Goal: Task Accomplishment & Management: Manage account settings

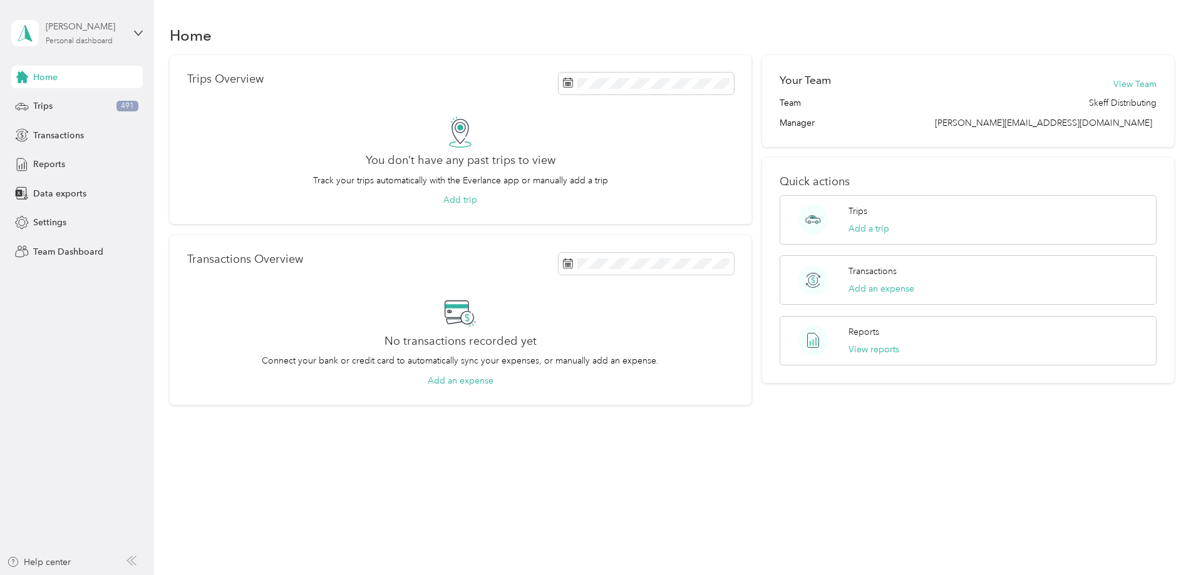
click at [103, 42] on div "Personal dashboard" at bounding box center [79, 42] width 67 height 8
click at [78, 100] on div "Team dashboard" at bounding box center [56, 102] width 67 height 13
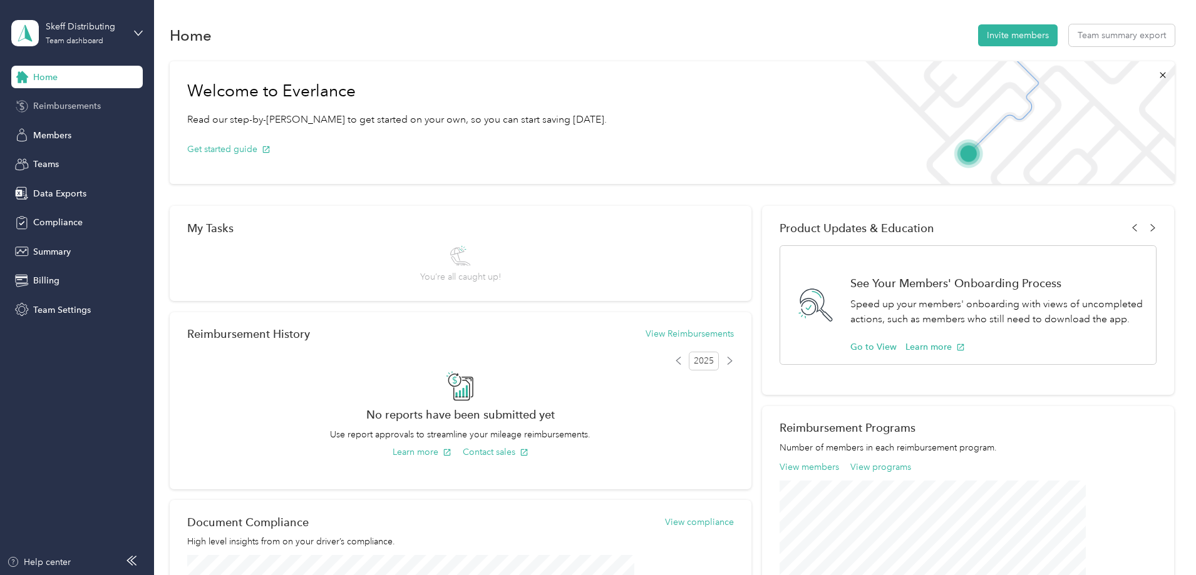
click at [78, 107] on span "Reimbursements" at bounding box center [67, 106] width 68 height 13
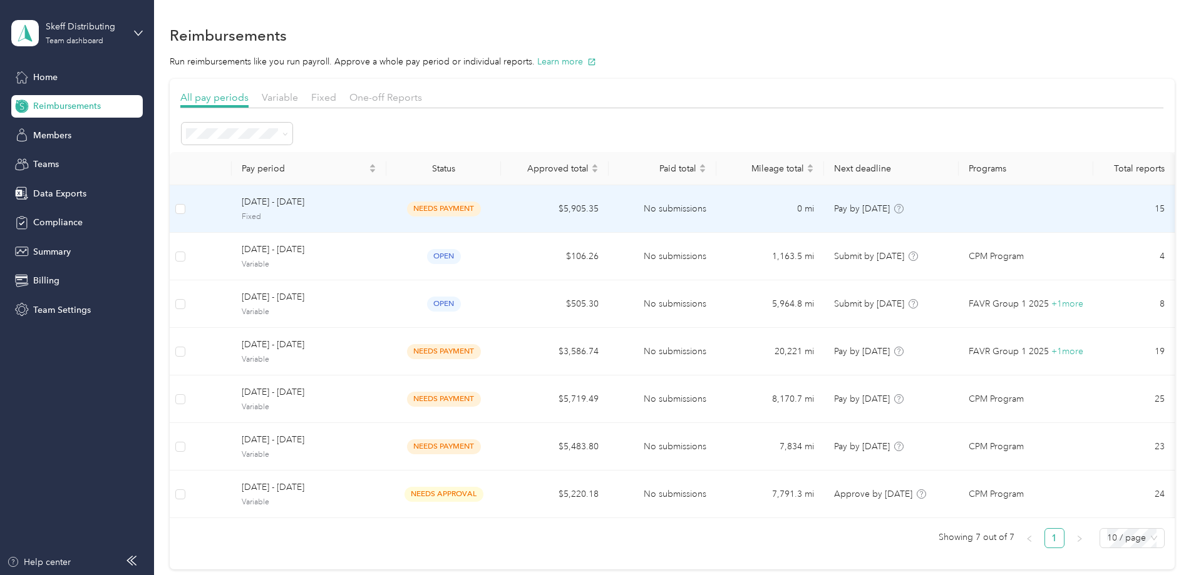
click at [481, 207] on span "needs payment" at bounding box center [444, 209] width 74 height 14
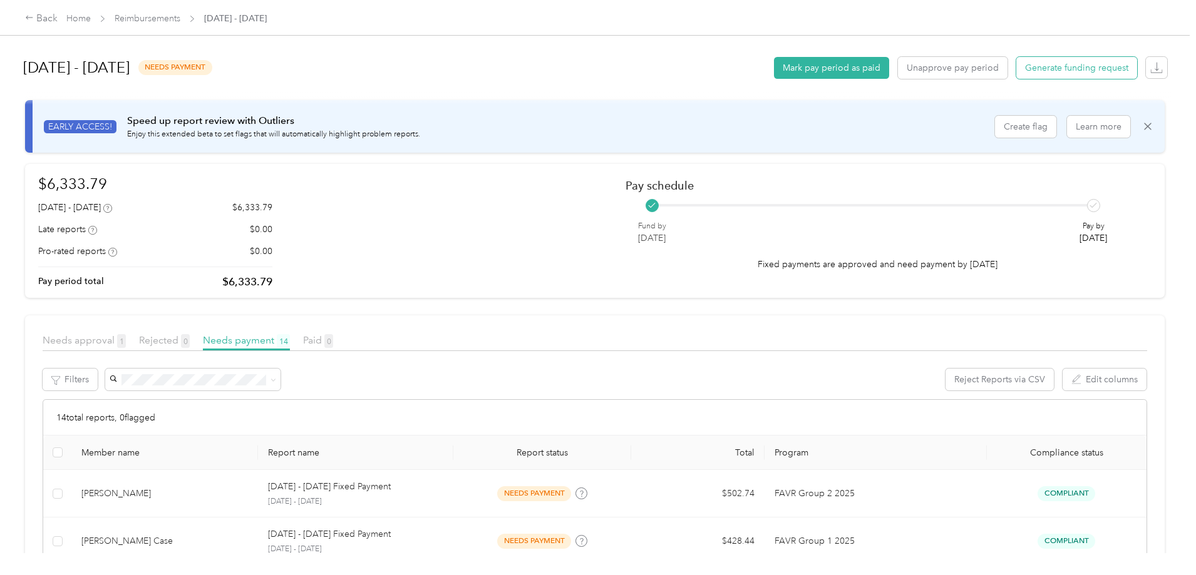
click at [1025, 68] on span "Generate funding request" at bounding box center [1076, 67] width 103 height 13
click at [1150, 66] on icon "button" at bounding box center [1156, 67] width 13 height 13
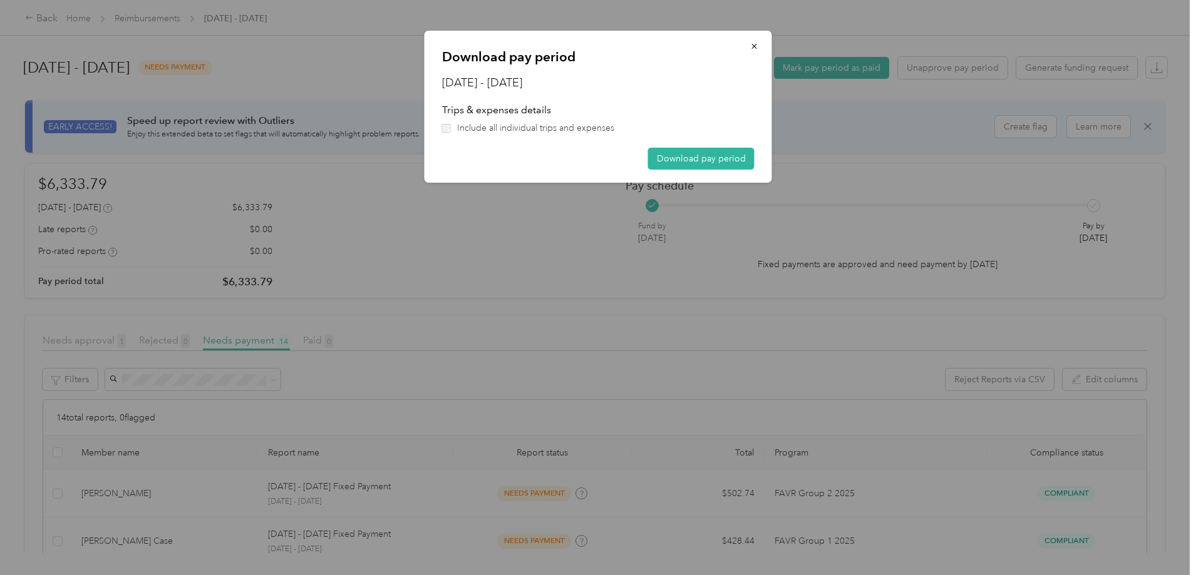
click at [895, 154] on div "Download pay period [DATE] - [DATE] Trips & expenses details Include all indivi…" at bounding box center [771, 109] width 347 height 156
click at [754, 44] on icon "button" at bounding box center [754, 46] width 9 height 9
